Goal: Task Accomplishment & Management: Manage account settings

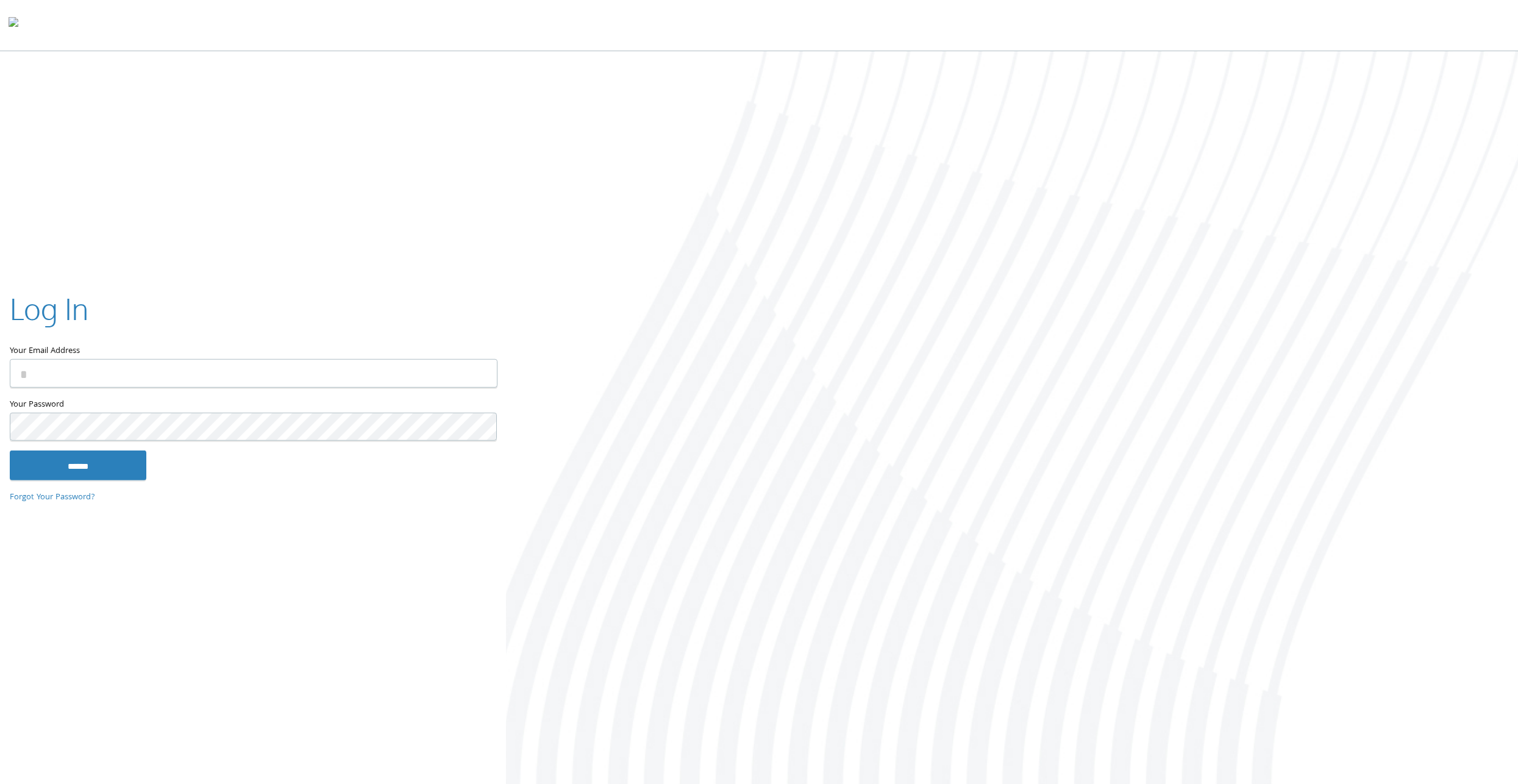
type input "**********"
click at [83, 461] on input "******" at bounding box center [78, 465] width 137 height 29
type input "**********"
click at [72, 466] on input "******" at bounding box center [78, 465] width 137 height 29
